Goal: Find specific page/section: Find specific page/section

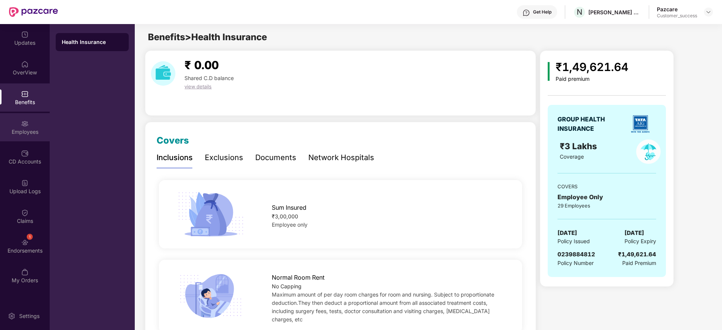
click at [40, 120] on div "Employees" at bounding box center [25, 127] width 50 height 28
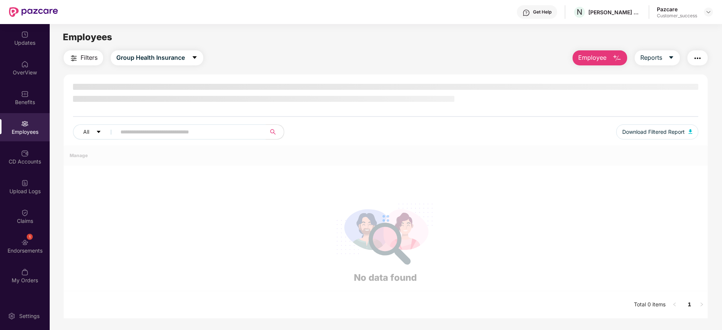
click at [170, 131] on input "text" at bounding box center [187, 131] width 135 height 11
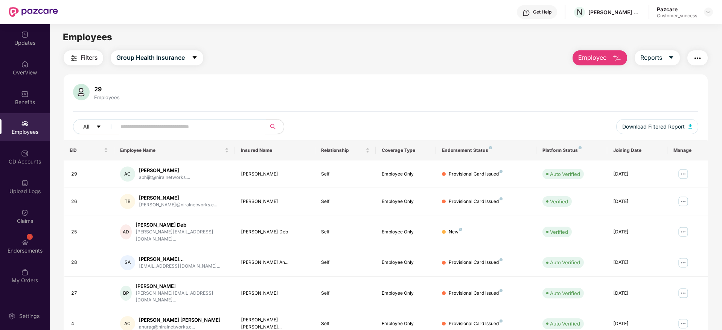
click at [219, 124] on input "text" at bounding box center [187, 126] width 135 height 11
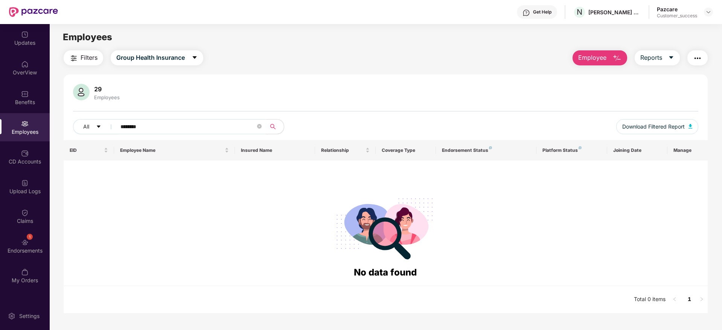
click at [193, 129] on input "********" at bounding box center [187, 126] width 135 height 11
type input "*"
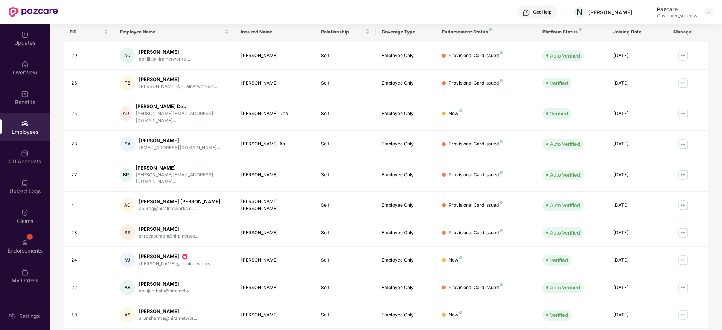
scroll to position [132, 0]
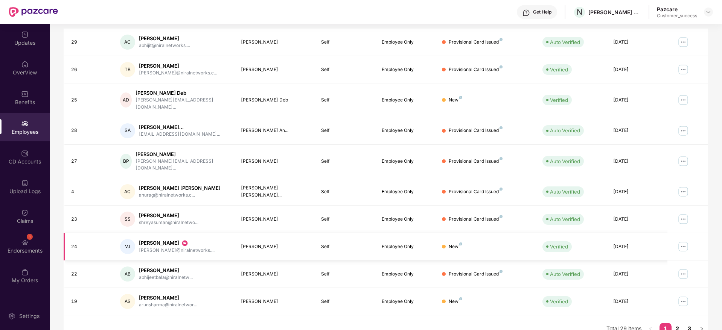
click at [687, 241] on img at bounding box center [683, 247] width 12 height 12
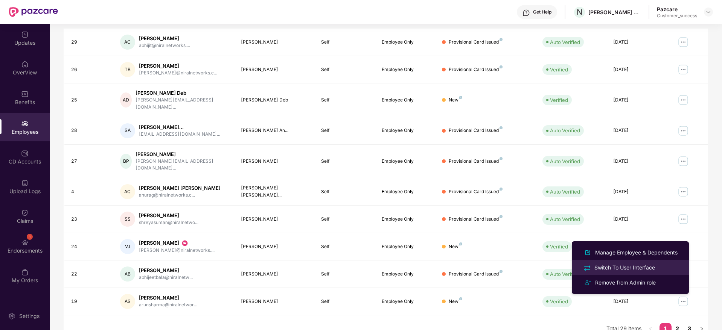
click at [633, 267] on div "Switch To User Interface" at bounding box center [625, 268] width 64 height 8
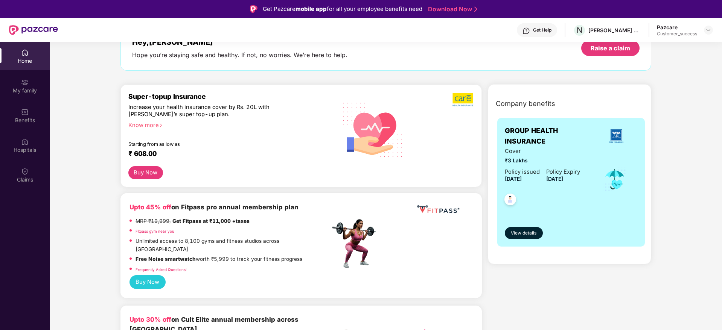
scroll to position [54, 0]
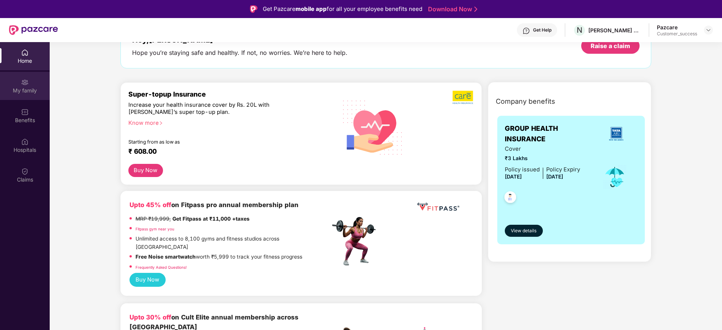
click at [16, 98] on div "My family" at bounding box center [25, 86] width 50 height 28
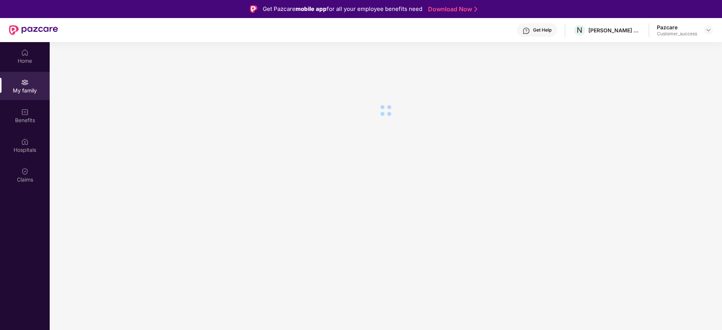
scroll to position [0, 0]
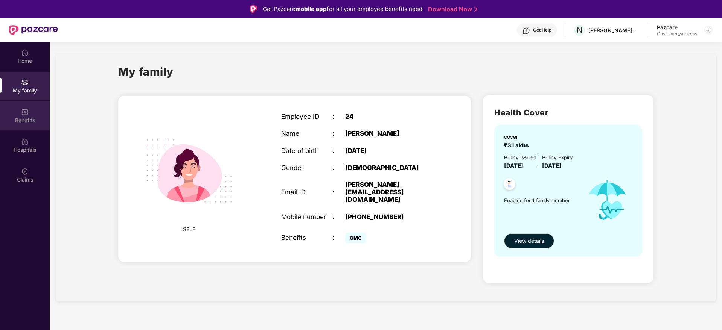
click at [11, 127] on div "Benefits" at bounding box center [25, 116] width 50 height 28
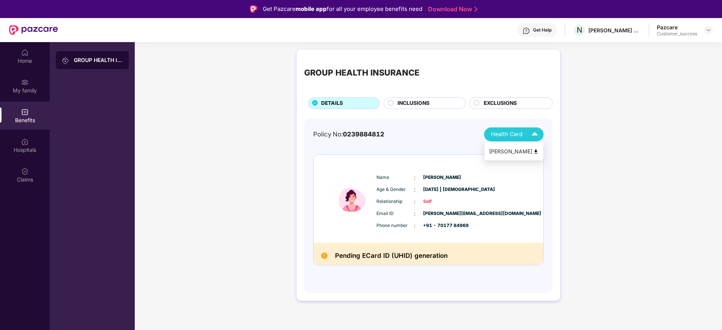
click at [512, 134] on span "Health Card" at bounding box center [507, 134] width 32 height 9
click at [15, 99] on div "My family" at bounding box center [25, 86] width 50 height 28
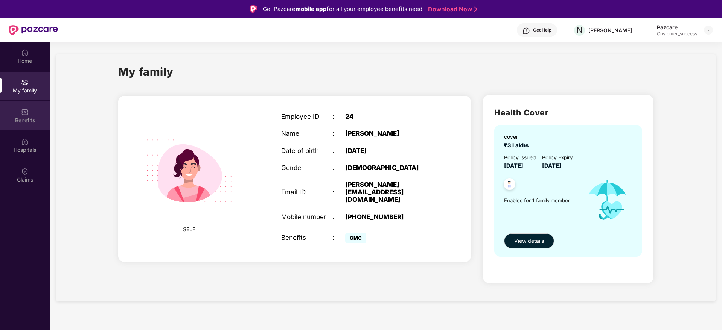
click at [28, 120] on div "Benefits" at bounding box center [25, 121] width 50 height 8
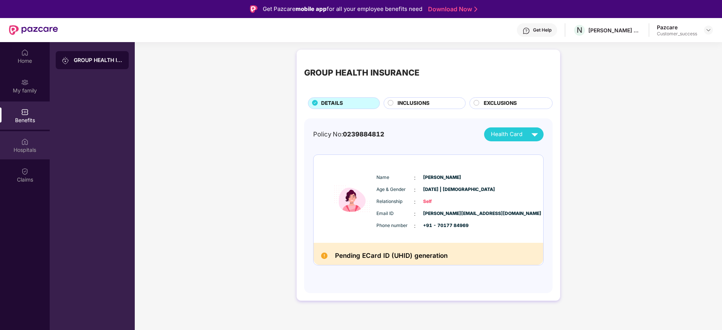
click at [24, 141] on img at bounding box center [25, 142] width 8 height 8
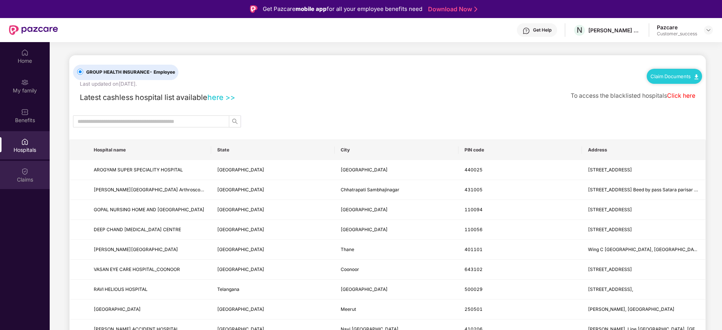
click at [38, 167] on div "Claims" at bounding box center [25, 175] width 50 height 28
